Goal: Entertainment & Leisure: Consume media (video, audio)

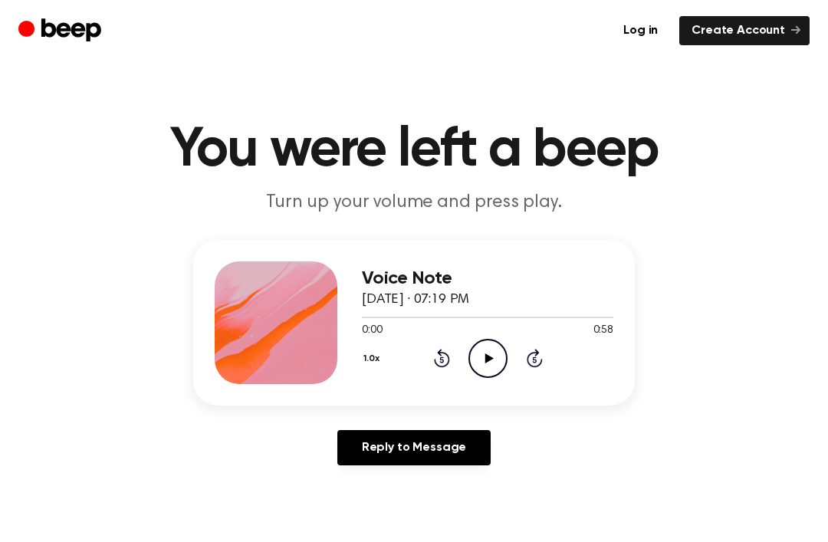
click at [487, 370] on icon "Play Audio" at bounding box center [487, 358] width 39 height 39
click at [485, 357] on icon at bounding box center [488, 358] width 7 height 10
click at [422, 356] on div "1.0x Rewind 5 seconds Play Audio Skip 5 seconds" at bounding box center [487, 358] width 251 height 39
click at [422, 355] on div "1.0x Rewind 5 seconds Play Audio Skip 5 seconds" at bounding box center [487, 358] width 251 height 39
click at [440, 359] on icon "Rewind 5 seconds" at bounding box center [441, 358] width 17 height 20
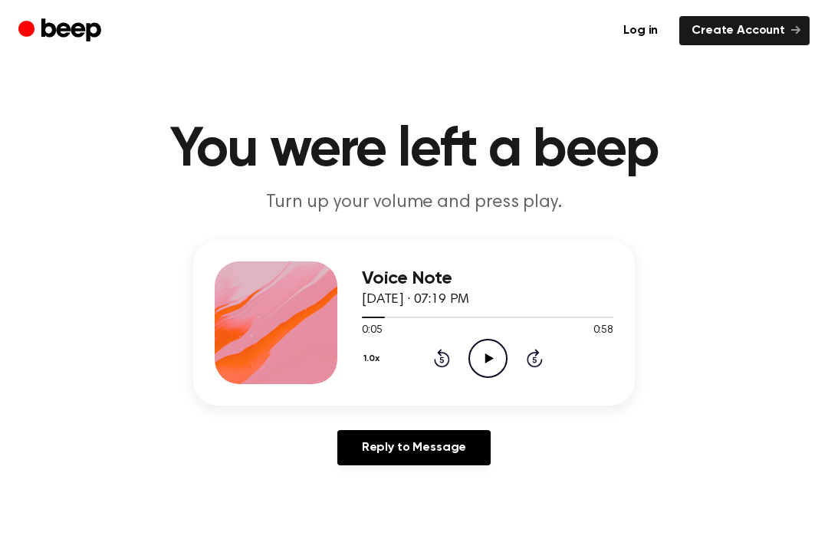
click at [434, 362] on icon "Rewind 5 seconds" at bounding box center [441, 358] width 17 height 20
click at [433, 363] on icon "Rewind 5 seconds" at bounding box center [441, 358] width 17 height 20
click at [475, 381] on div "Voice Note [DATE] · 07:19 PM 0:00 0:58 Your browser does not support the [objec…" at bounding box center [487, 322] width 251 height 123
click at [474, 381] on div "Voice Note [DATE] · 07:19 PM 0:00 0:58 Your browser does not support the [objec…" at bounding box center [487, 322] width 251 height 123
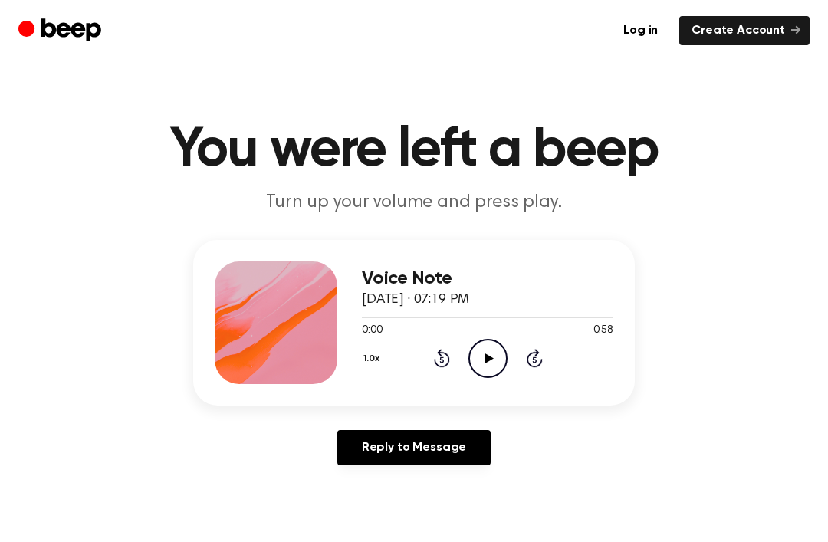
click at [487, 356] on icon at bounding box center [489, 358] width 8 height 10
click at [495, 355] on icon "Pause Audio" at bounding box center [487, 358] width 39 height 39
click at [484, 360] on icon "Play Audio" at bounding box center [487, 358] width 39 height 39
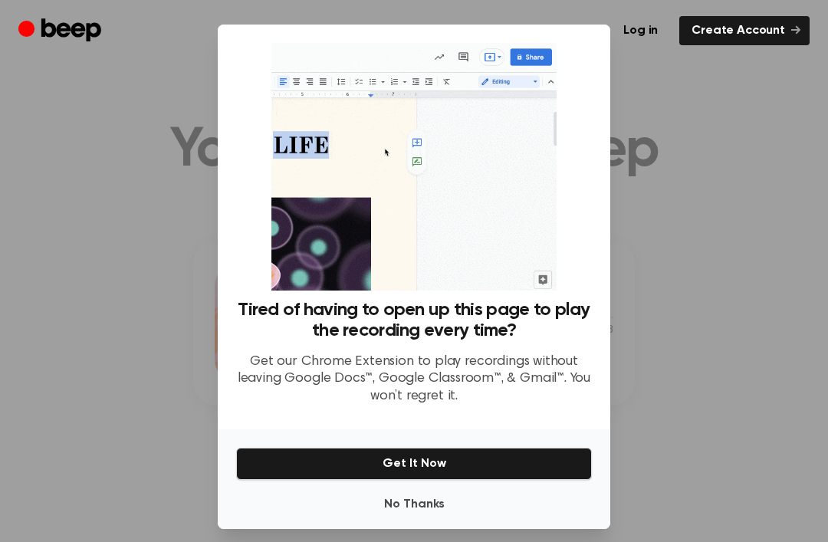
click at [438, 520] on button "No Thanks" at bounding box center [414, 504] width 356 height 31
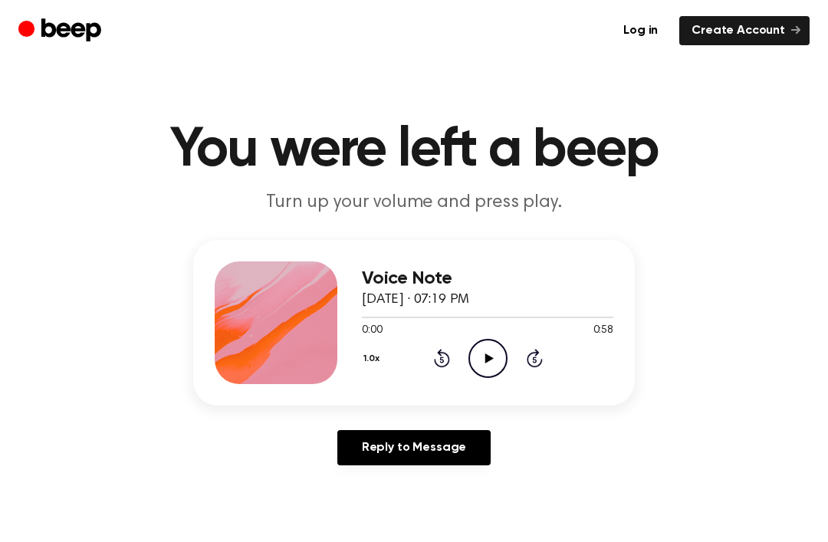
click at [477, 353] on icon "Play Audio" at bounding box center [487, 358] width 39 height 39
click at [419, 361] on div "1.0x Rewind 5 seconds Play Audio Skip 5 seconds" at bounding box center [487, 358] width 251 height 39
click at [435, 363] on icon at bounding box center [442, 358] width 16 height 18
click at [489, 360] on icon at bounding box center [489, 358] width 8 height 10
click at [439, 352] on icon at bounding box center [442, 358] width 16 height 18
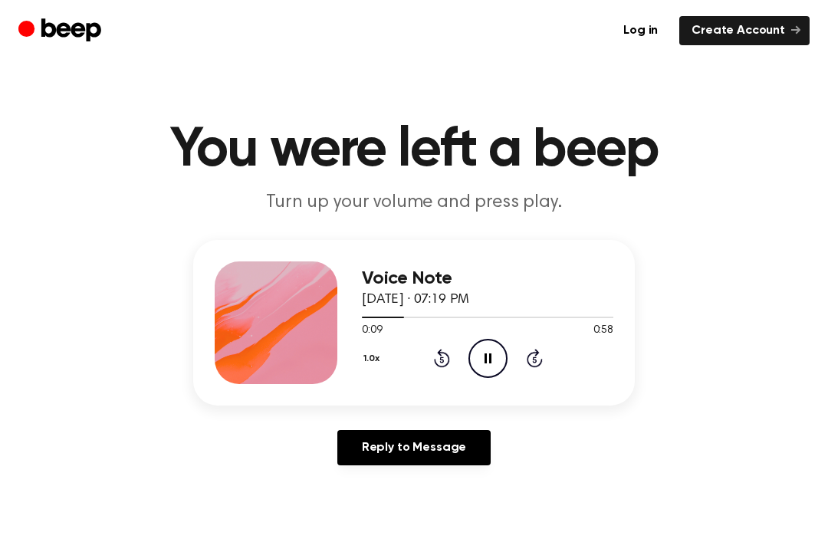
click at [452, 355] on div "1.0x Rewind 5 seconds Pause Audio Skip 5 seconds" at bounding box center [487, 358] width 251 height 39
click at [460, 352] on div "1.0x Rewind 5 seconds Pause Audio Skip 5 seconds" at bounding box center [487, 358] width 251 height 39
click at [442, 356] on icon at bounding box center [442, 358] width 16 height 18
click at [439, 353] on icon at bounding box center [442, 358] width 16 height 18
click at [453, 354] on div "1.0x Rewind 5 seconds Pause Audio Skip 5 seconds" at bounding box center [487, 358] width 251 height 39
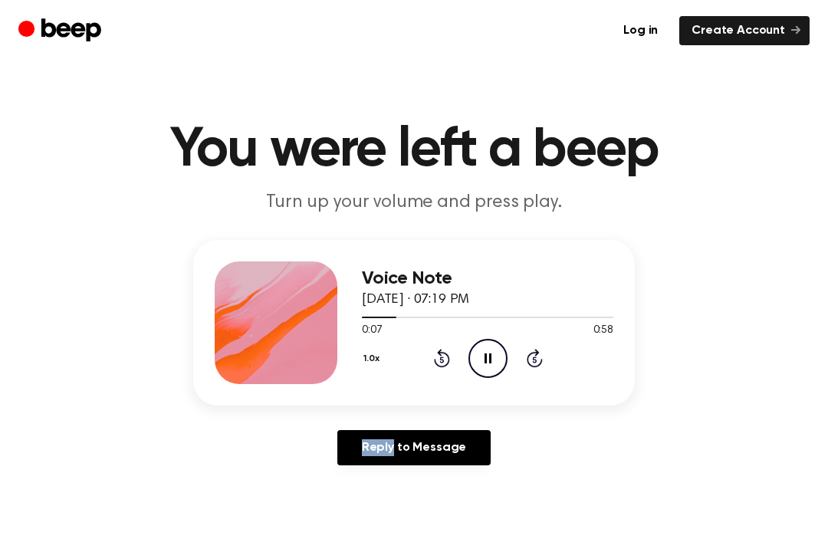
click at [454, 349] on div "1.0x Rewind 5 seconds Pause Audio Skip 5 seconds" at bounding box center [487, 358] width 251 height 39
click at [453, 349] on div "1.0x Rewind 5 seconds Pause Audio Skip 5 seconds" at bounding box center [487, 358] width 251 height 39
click at [433, 366] on icon "Rewind 5 seconds" at bounding box center [441, 358] width 17 height 20
click at [441, 374] on div "1.0x Rewind 5 seconds Pause Audio Skip 5 seconds" at bounding box center [487, 358] width 251 height 39
click at [430, 373] on div "1.0x Rewind 5 seconds Pause Audio Skip 5 seconds" at bounding box center [487, 358] width 251 height 39
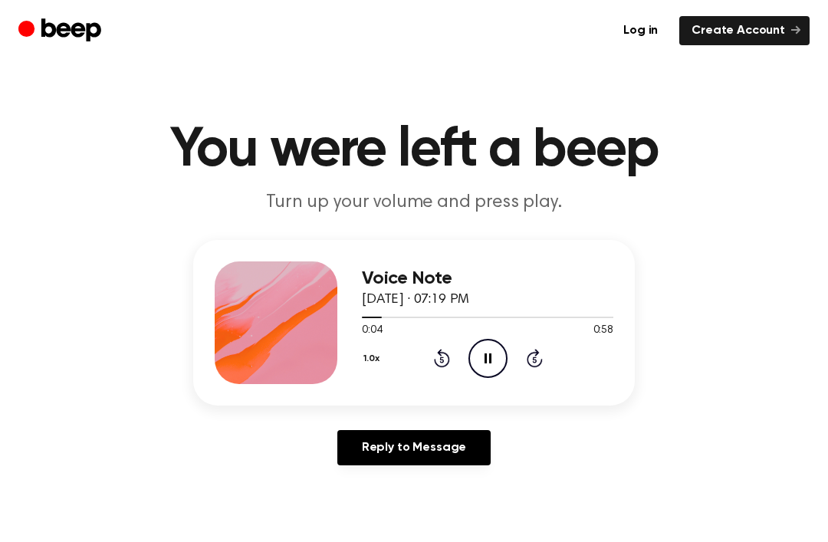
click at [429, 373] on div "1.0x Rewind 5 seconds Pause Audio Skip 5 seconds" at bounding box center [487, 358] width 251 height 39
click at [439, 363] on icon "Rewind 5 seconds" at bounding box center [441, 358] width 17 height 20
click at [444, 357] on icon "Rewind 5 seconds" at bounding box center [441, 358] width 17 height 20
click at [501, 360] on icon "Pause Audio" at bounding box center [487, 358] width 39 height 39
click at [435, 355] on icon "Rewind 5 seconds" at bounding box center [441, 358] width 17 height 20
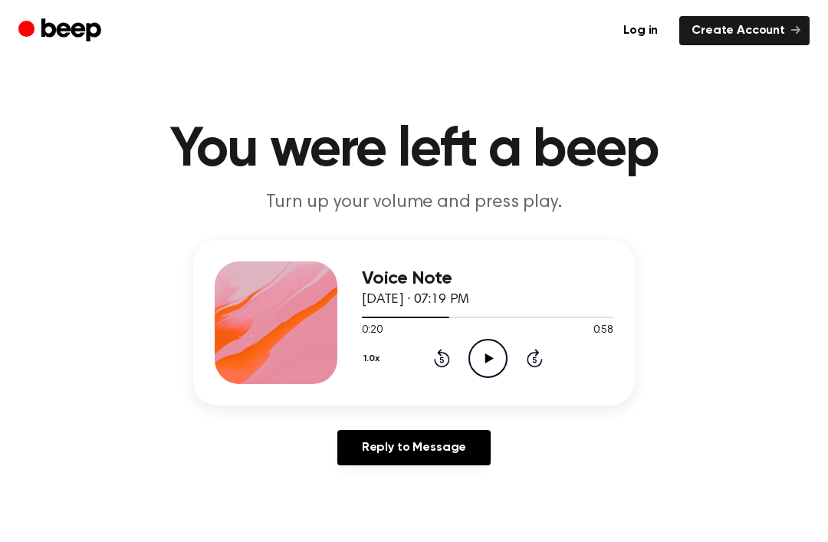
click at [435, 355] on icon "Rewind 5 seconds" at bounding box center [441, 358] width 17 height 20
click at [449, 357] on icon at bounding box center [442, 358] width 16 height 18
click at [446, 360] on icon "Rewind 5 seconds" at bounding box center [441, 358] width 17 height 20
click at [481, 342] on icon "Play Audio" at bounding box center [487, 358] width 39 height 39
click at [492, 397] on div "Voice Note [DATE] · 07:19 PM 0:58 0:58 Your browser does not support the [objec…" at bounding box center [414, 323] width 442 height 166
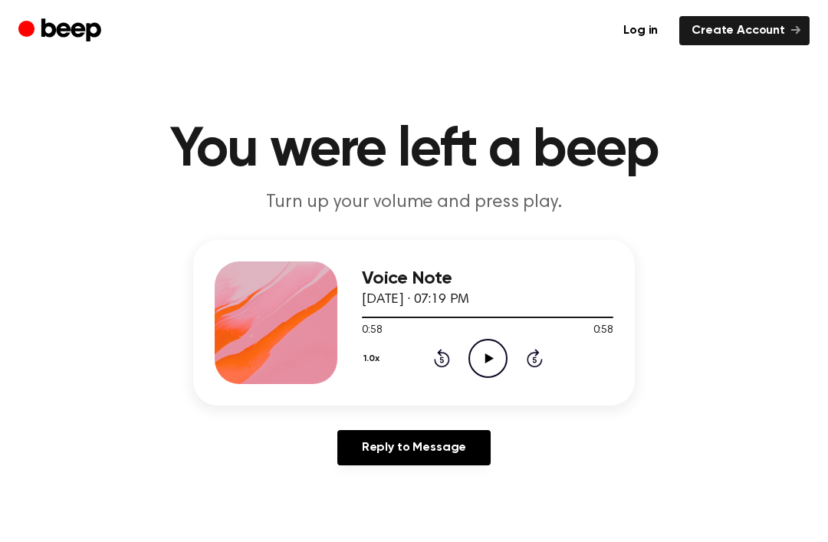
click at [515, 343] on div "1.0x Rewind 5 seconds Play Audio Skip 5 seconds" at bounding box center [487, 358] width 251 height 39
click at [503, 352] on icon "Play Audio" at bounding box center [487, 358] width 39 height 39
click at [488, 354] on icon "Pause Audio" at bounding box center [487, 358] width 39 height 39
click at [506, 365] on icon "Play Audio" at bounding box center [487, 358] width 39 height 39
click at [491, 363] on icon "Pause Audio" at bounding box center [487, 358] width 39 height 39
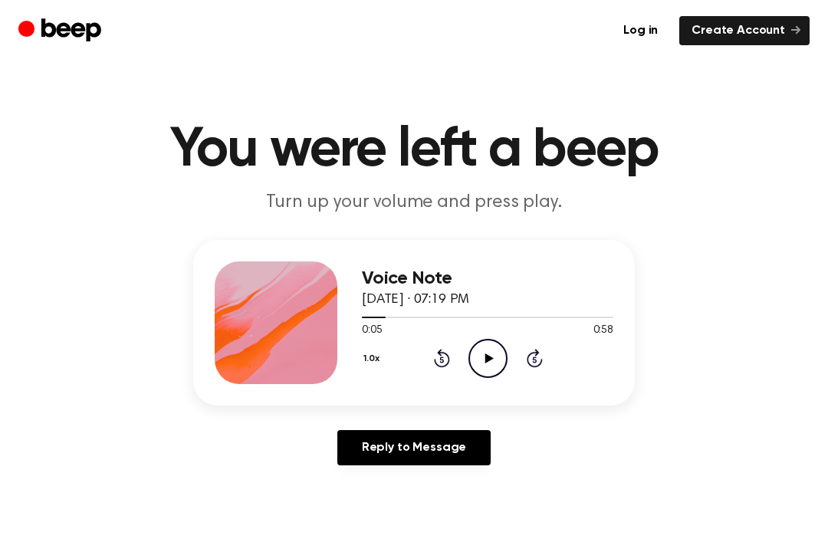
click at [496, 366] on icon "Play Audio" at bounding box center [487, 358] width 39 height 39
click at [481, 330] on div "0:31 0:58" at bounding box center [487, 331] width 251 height 16
click at [495, 352] on icon "Pause Audio" at bounding box center [487, 358] width 39 height 39
click at [505, 333] on div "0:31 0:58" at bounding box center [487, 331] width 251 height 16
click at [492, 357] on icon at bounding box center [489, 358] width 8 height 10
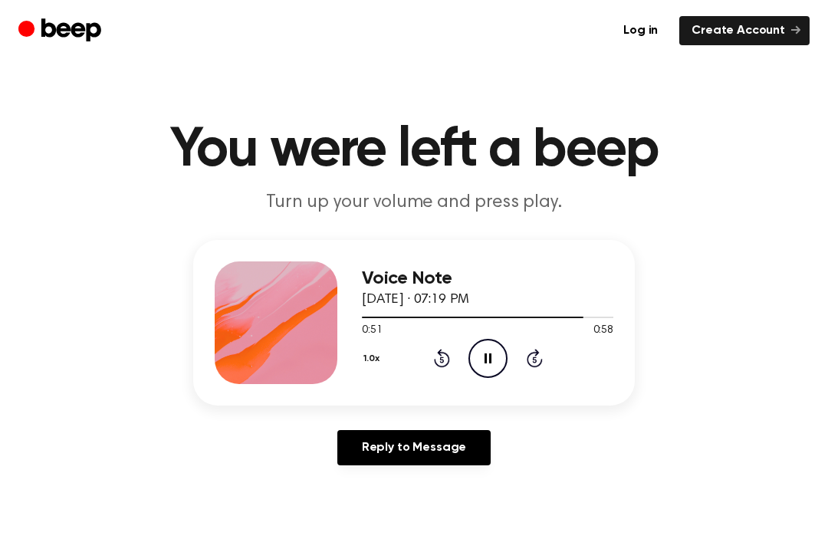
click at [475, 373] on icon "Pause Audio" at bounding box center [487, 358] width 39 height 39
click at [474, 372] on icon "Play Audio" at bounding box center [487, 358] width 39 height 39
click at [480, 360] on icon "Pause Audio" at bounding box center [487, 358] width 39 height 39
click at [486, 357] on icon at bounding box center [488, 358] width 7 height 10
click at [473, 362] on icon "Play Audio" at bounding box center [487, 358] width 39 height 39
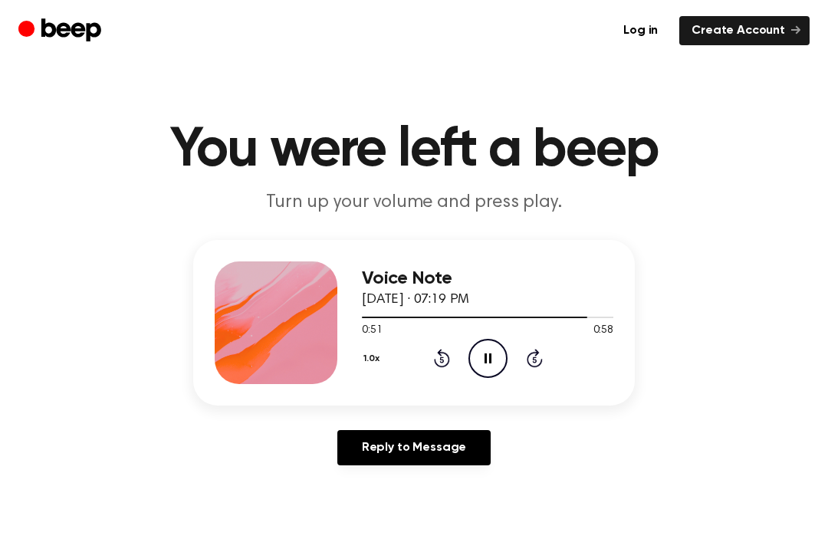
click at [472, 362] on icon "Pause Audio" at bounding box center [487, 358] width 39 height 39
click at [478, 366] on icon "Play Audio" at bounding box center [487, 358] width 39 height 39
click at [478, 365] on icon "Pause Audio" at bounding box center [487, 358] width 39 height 39
click at [470, 367] on icon "Play Audio" at bounding box center [487, 358] width 39 height 39
click at [465, 369] on div "1.0x Rewind 5 seconds Pause Audio Skip 5 seconds" at bounding box center [487, 358] width 251 height 39
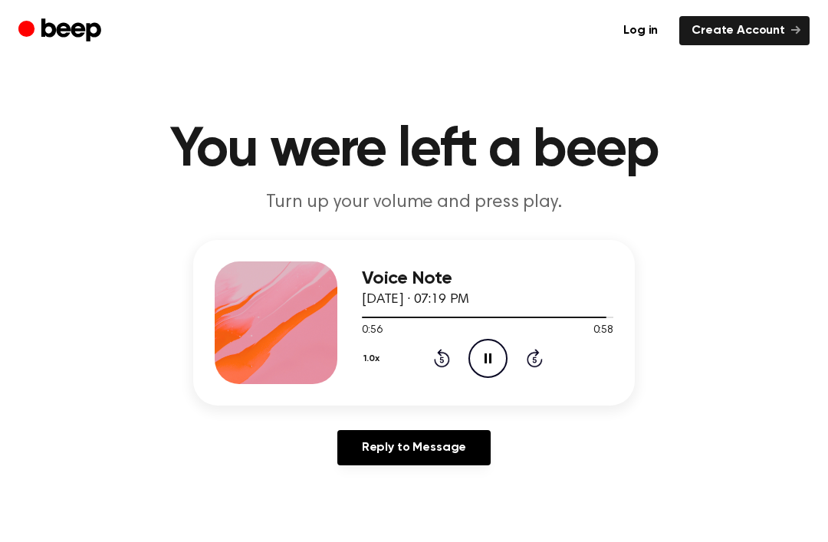
click at [462, 376] on div "1.0x Rewind 5 seconds Pause Audio Skip 5 seconds" at bounding box center [487, 358] width 251 height 39
click at [501, 345] on circle at bounding box center [488, 359] width 38 height 38
